Goal: Transaction & Acquisition: Obtain resource

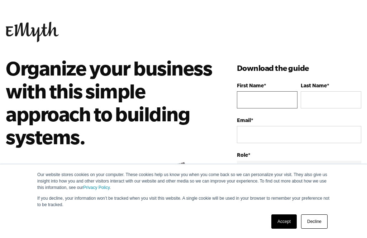
click at [267, 101] on input "First Name *" at bounding box center [267, 99] width 61 height 17
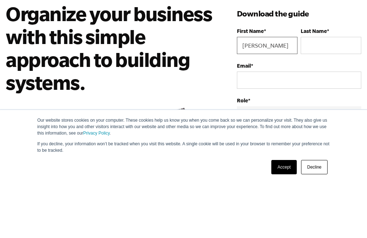
type input "Dave"
click at [321, 91] on input "Last Name *" at bounding box center [331, 99] width 61 height 17
type input "Roberts"
click at [265, 126] on input "Email *" at bounding box center [299, 134] width 124 height 17
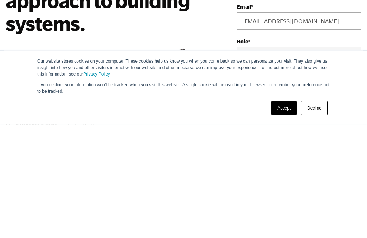
type input "cs@alphatax200.com"
click at [324, 161] on select "Please Select Owner Partner / Co-Owner Executive Employee / Other" at bounding box center [299, 169] width 124 height 16
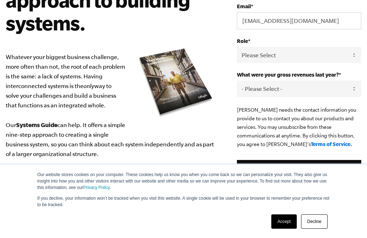
select select "Owner"
click at [307, 92] on select "- Please Select - 0-75K 76-150K 151-275K 276-500K 501-750K 751-1M 1-2.5M 2.5-5M…" at bounding box center [299, 89] width 124 height 16
select select "76-150K"
click at [315, 169] on input "Submit" at bounding box center [299, 168] width 124 height 17
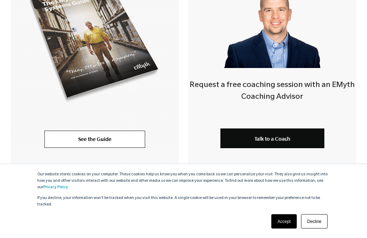
click at [285, 229] on link "Accept" at bounding box center [283, 222] width 25 height 14
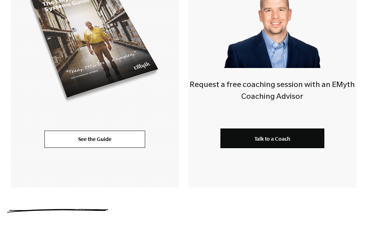
scroll to position [223, 0]
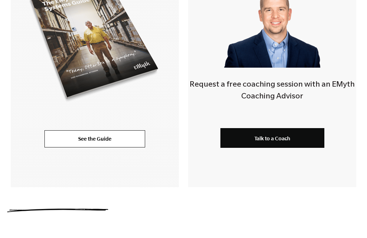
click at [103, 139] on link "See the Guide" at bounding box center [94, 139] width 101 height 17
